Goal: Information Seeking & Learning: Learn about a topic

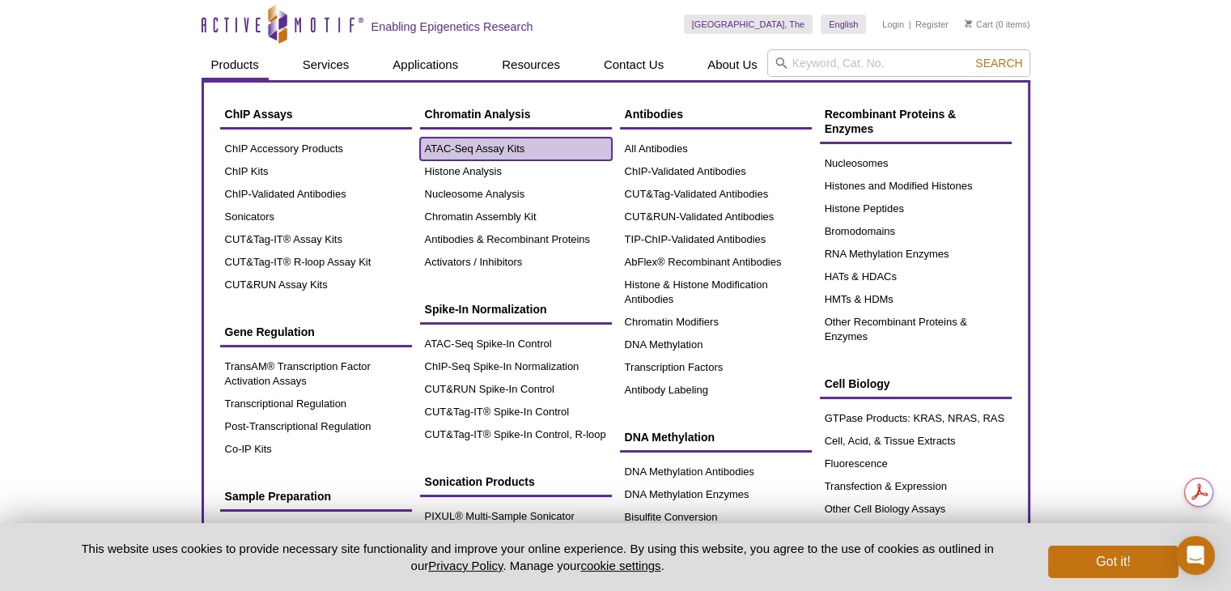
click at [492, 150] on link "ATAC-Seq Assay Kits" at bounding box center [516, 149] width 192 height 23
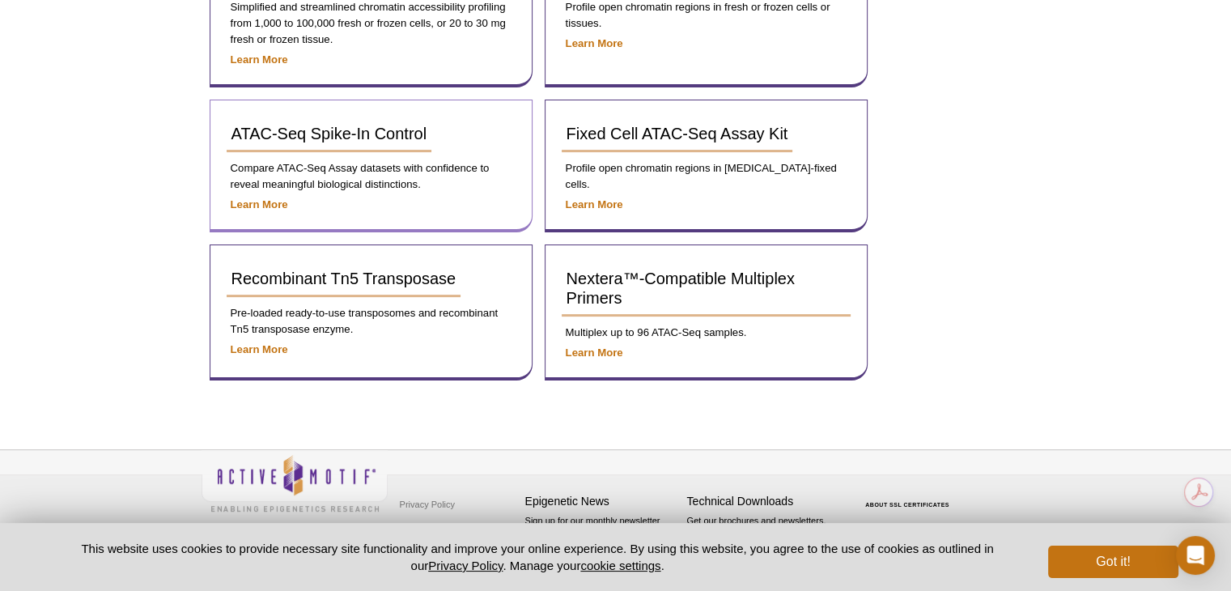
scroll to position [330, 0]
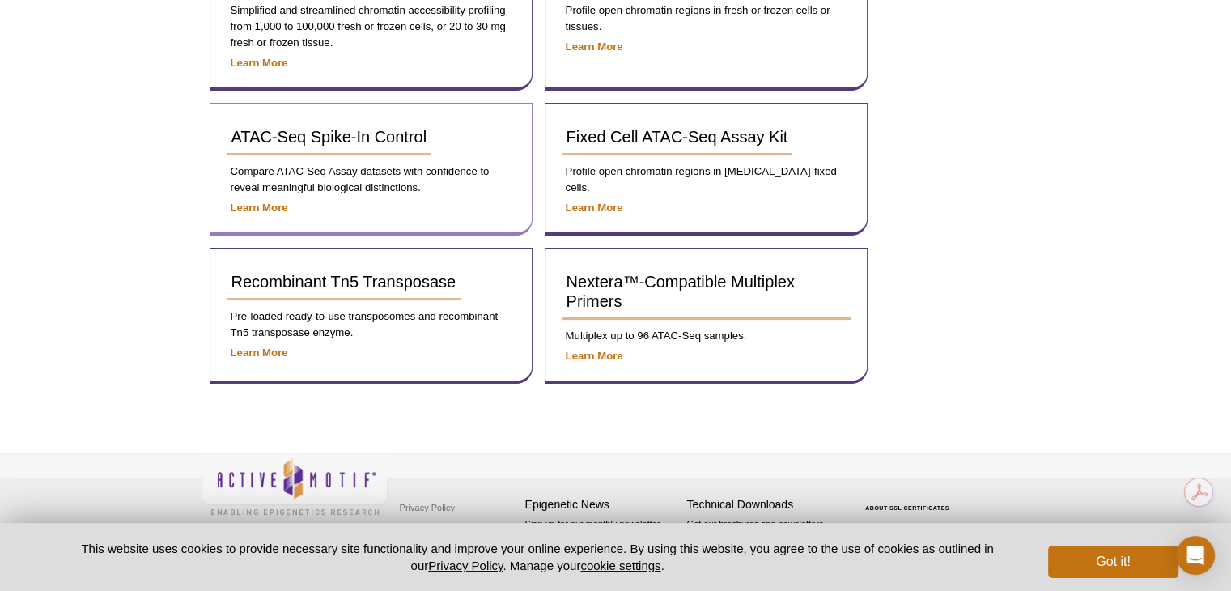
click at [372, 176] on p "Compare ATAC-Seq Assay datasets with confidence to reveal meaningful biological…" at bounding box center [371, 179] width 289 height 32
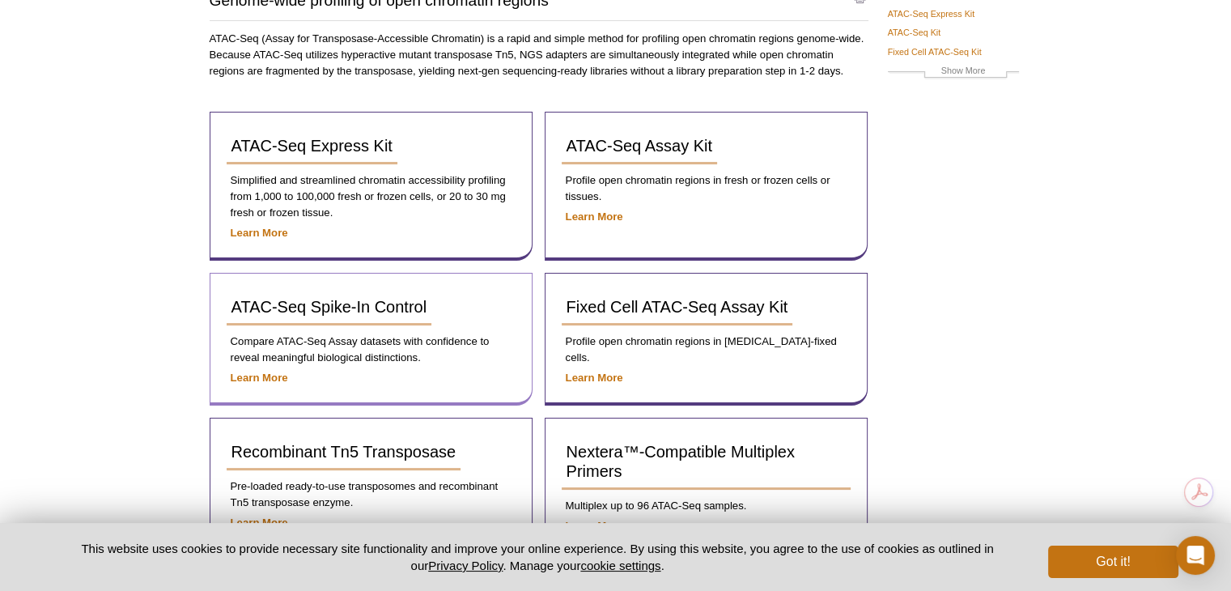
scroll to position [87, 0]
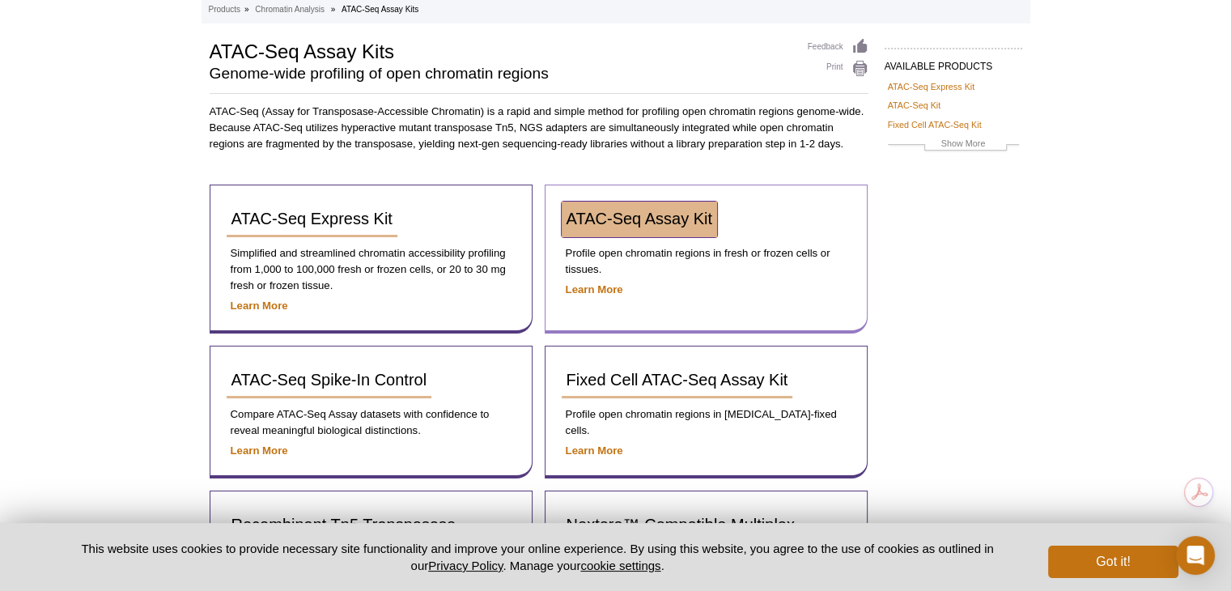
click at [599, 218] on span "ATAC-Seq Assay Kit" at bounding box center [639, 219] width 146 height 18
click at [596, 220] on span "ATAC-Seq Assay Kit" at bounding box center [639, 219] width 146 height 18
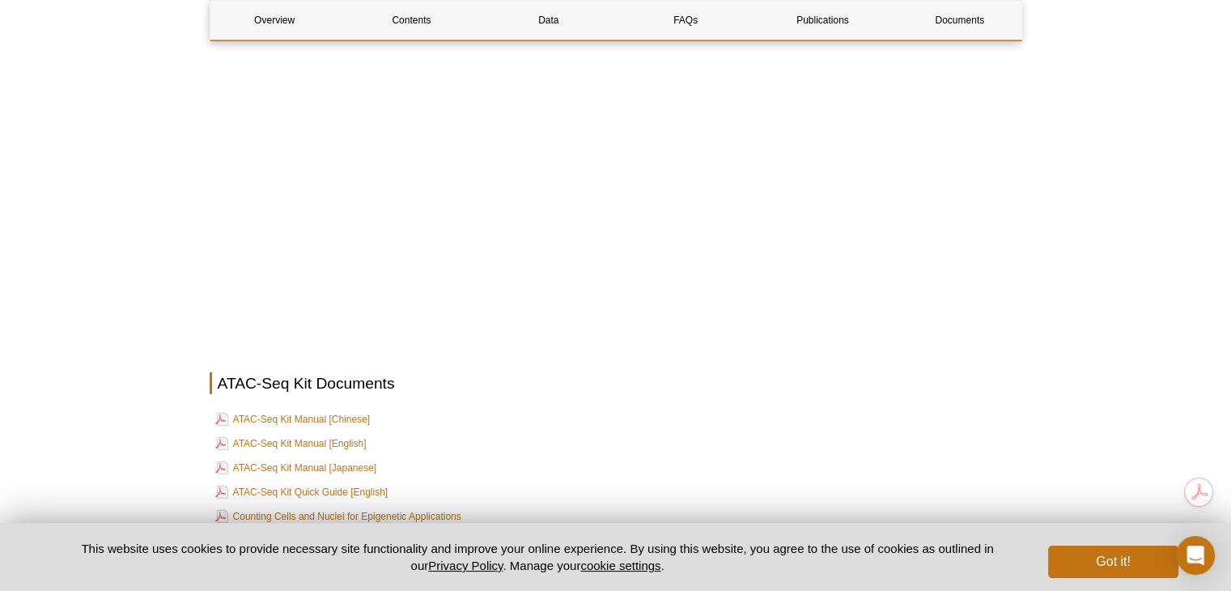
scroll to position [4262, 0]
